Goal: Obtain resource: Download file/media

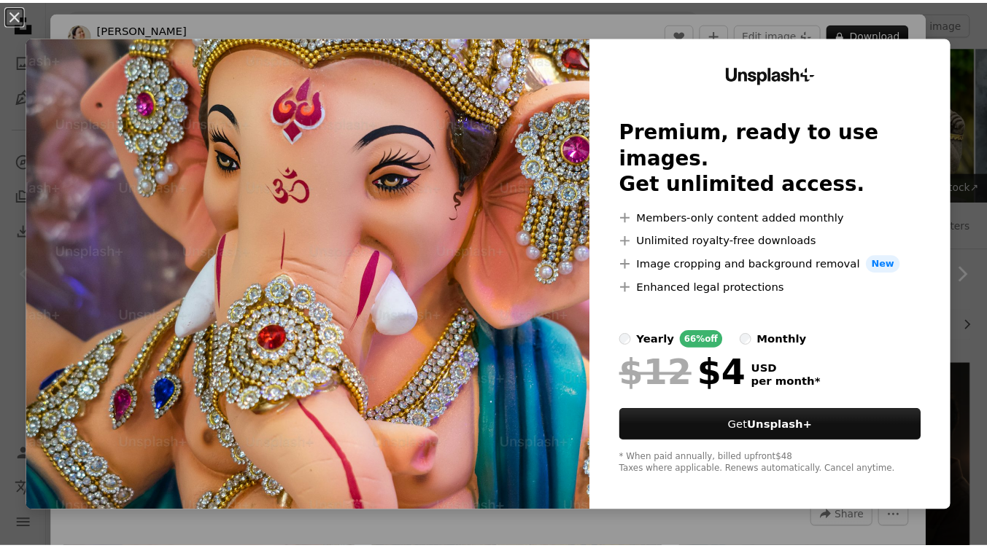
scroll to position [175, 0]
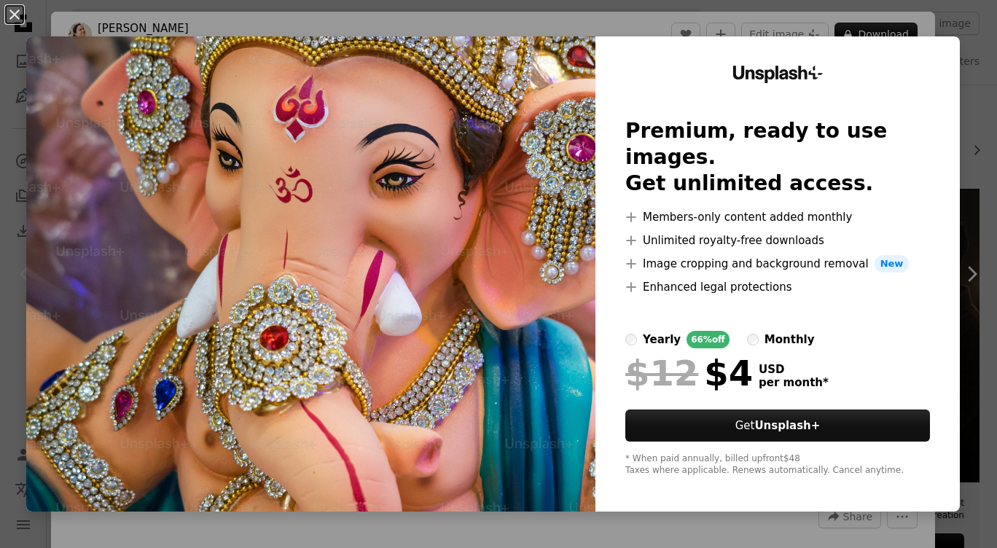
click at [300, 76] on img at bounding box center [310, 273] width 569 height 475
click at [10, 15] on button "An X shape" at bounding box center [14, 14] width 17 height 17
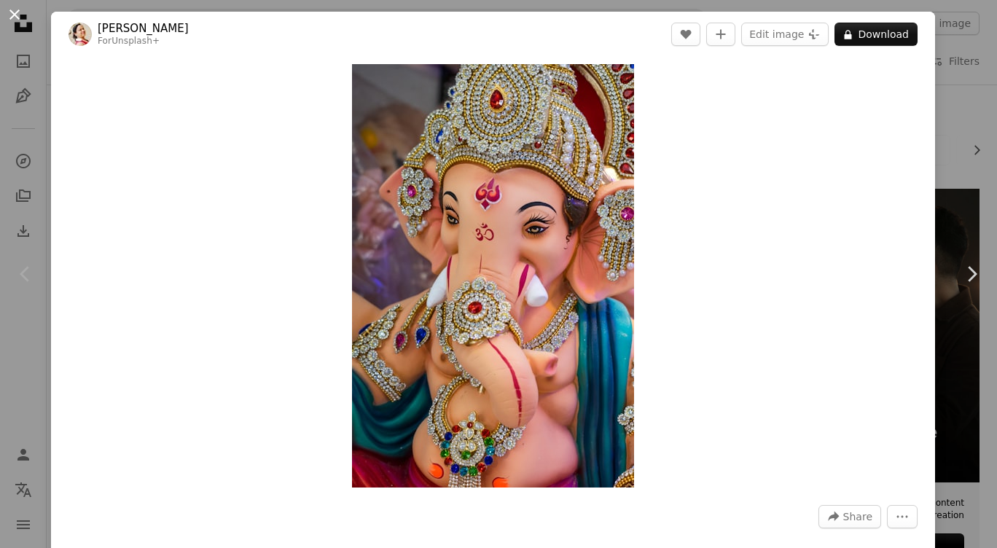
click at [17, 17] on button "An X shape" at bounding box center [14, 14] width 17 height 17
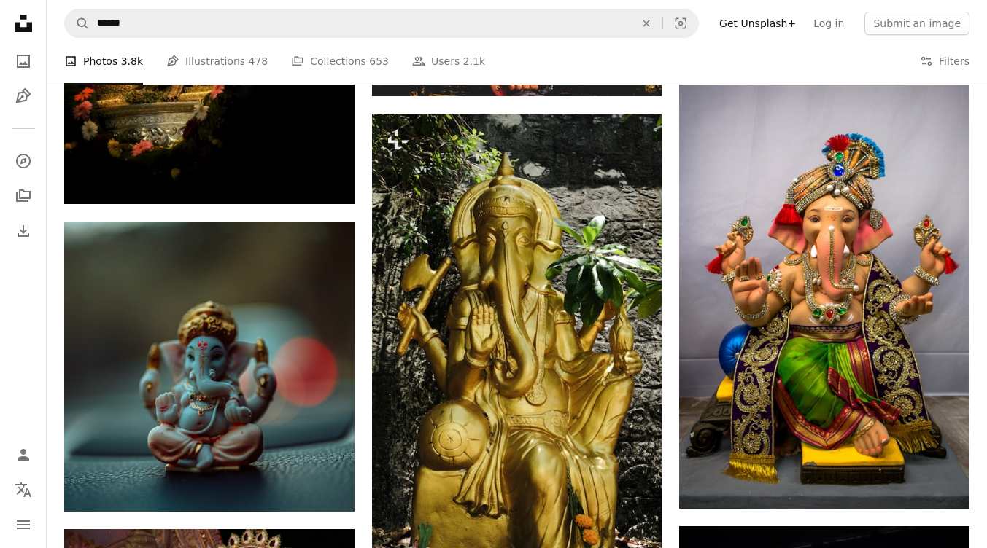
scroll to position [1892, 0]
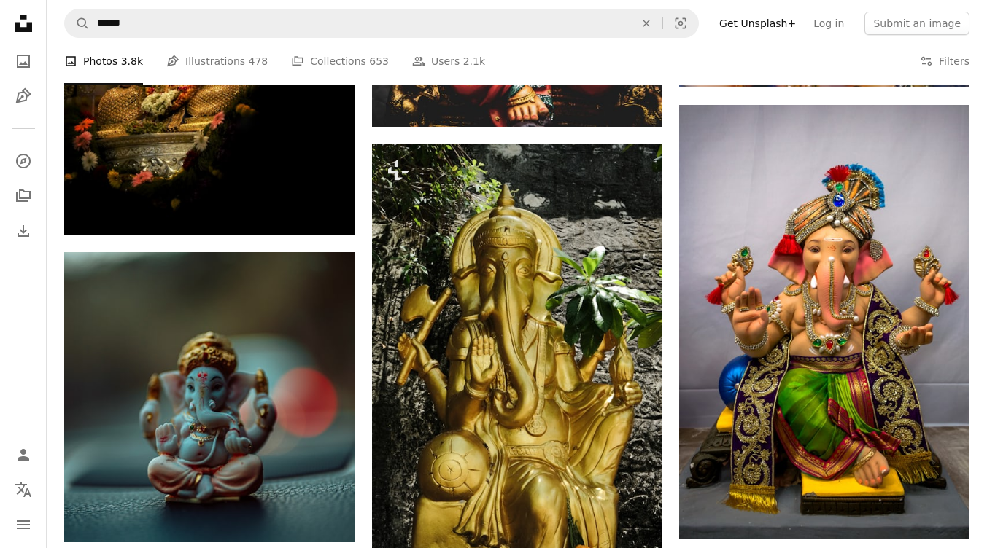
scroll to position [1980, 0]
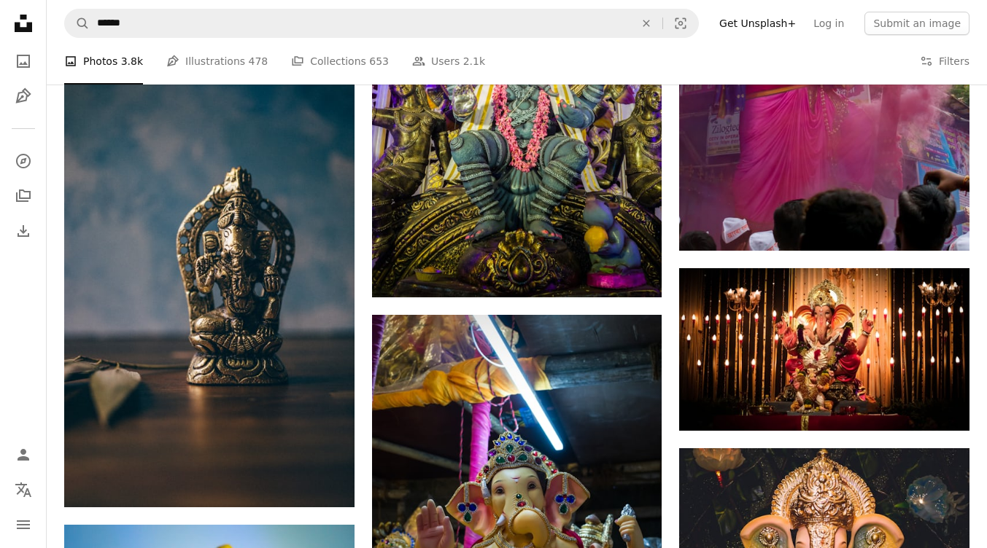
scroll to position [7803, 0]
